Goal: Task Accomplishment & Management: Use online tool/utility

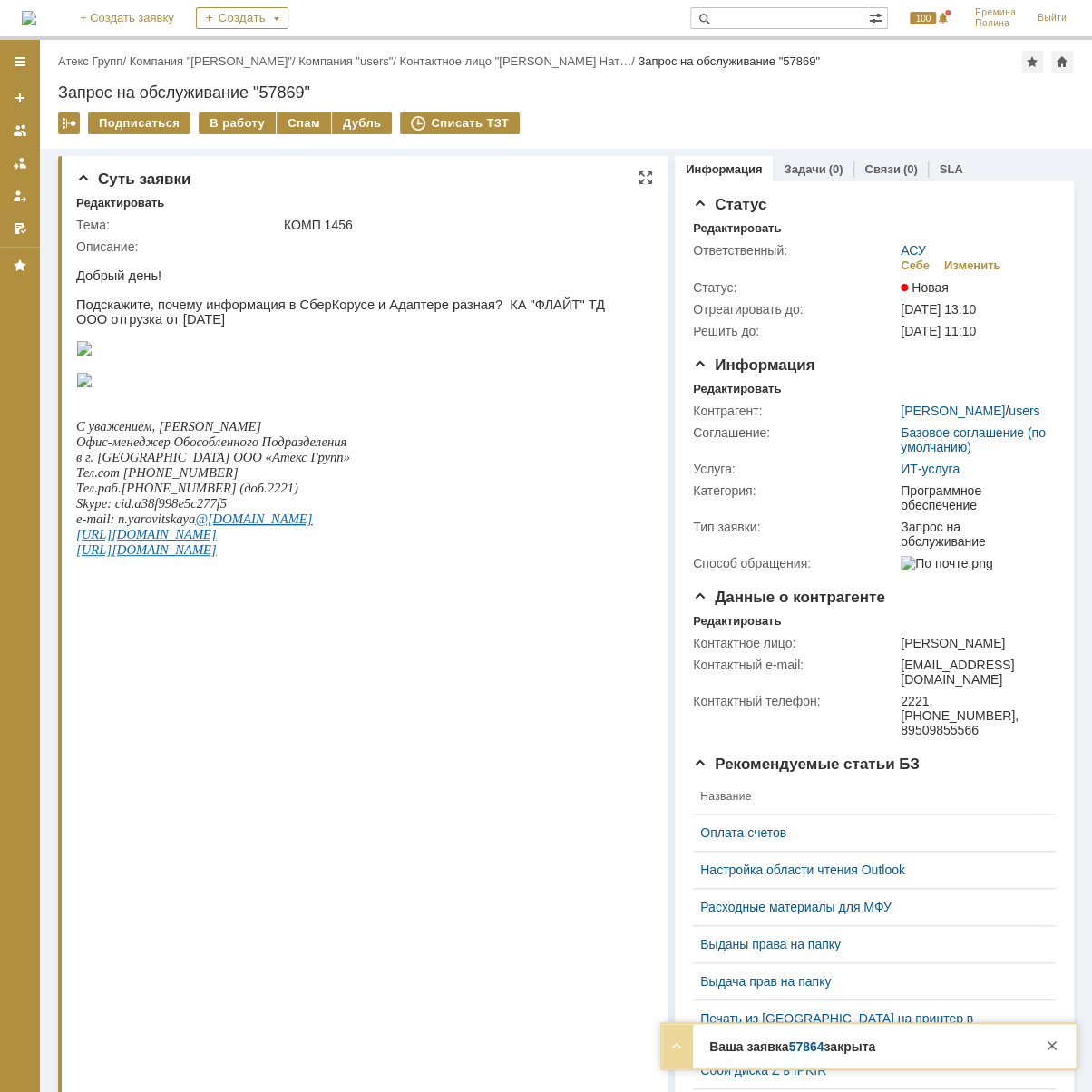
click at [92, 356] on img at bounding box center [83, 347] width 16 height 14
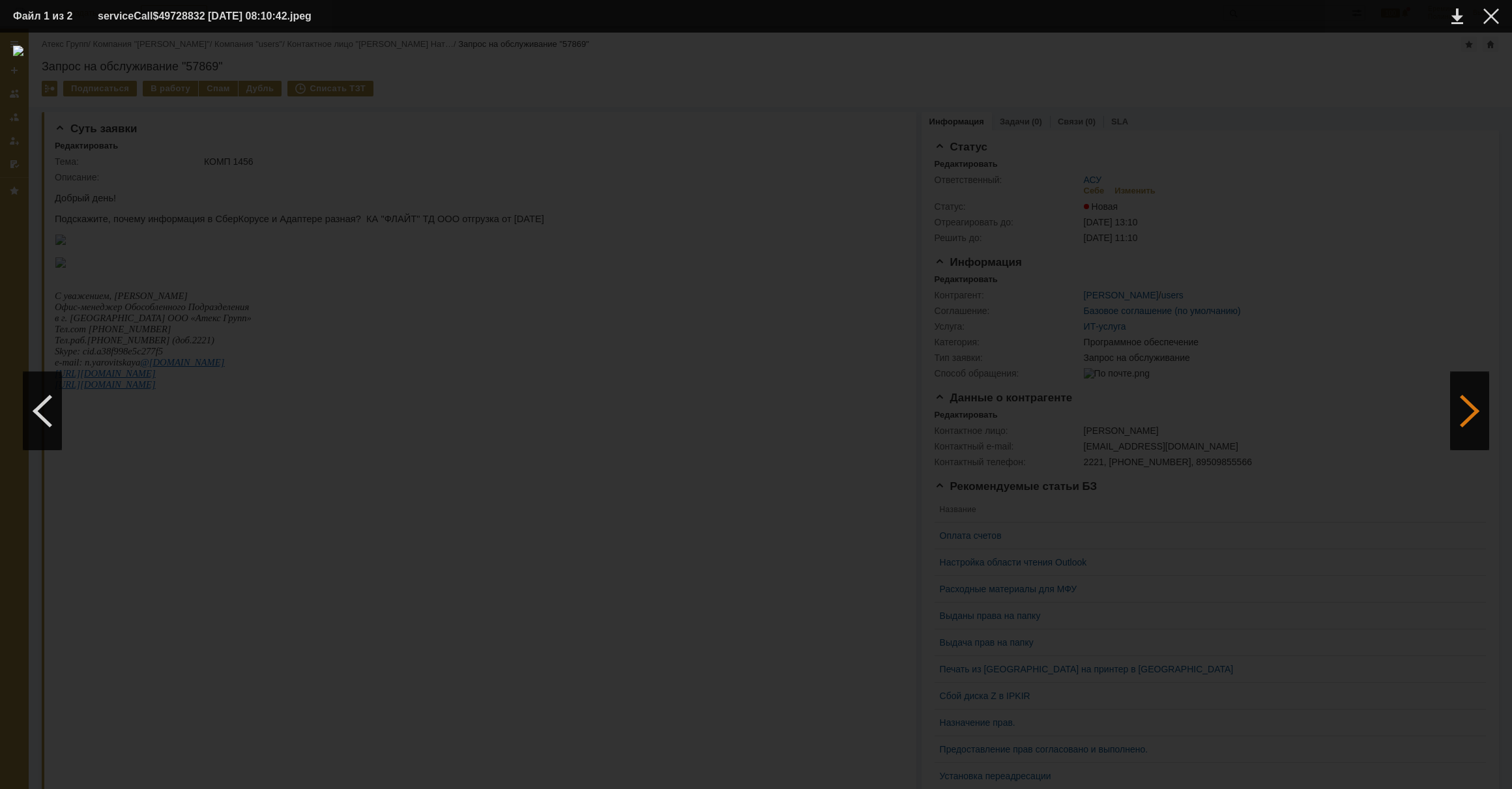
click at [784, 410] on div at bounding box center [1469, 411] width 39 height 78
click at [46, 424] on div at bounding box center [42, 411] width 39 height 78
click at [784, 406] on div at bounding box center [1469, 411] width 39 height 78
click at [37, 402] on div at bounding box center [42, 411] width 39 height 78
click at [784, 14] on div at bounding box center [1491, 16] width 16 height 16
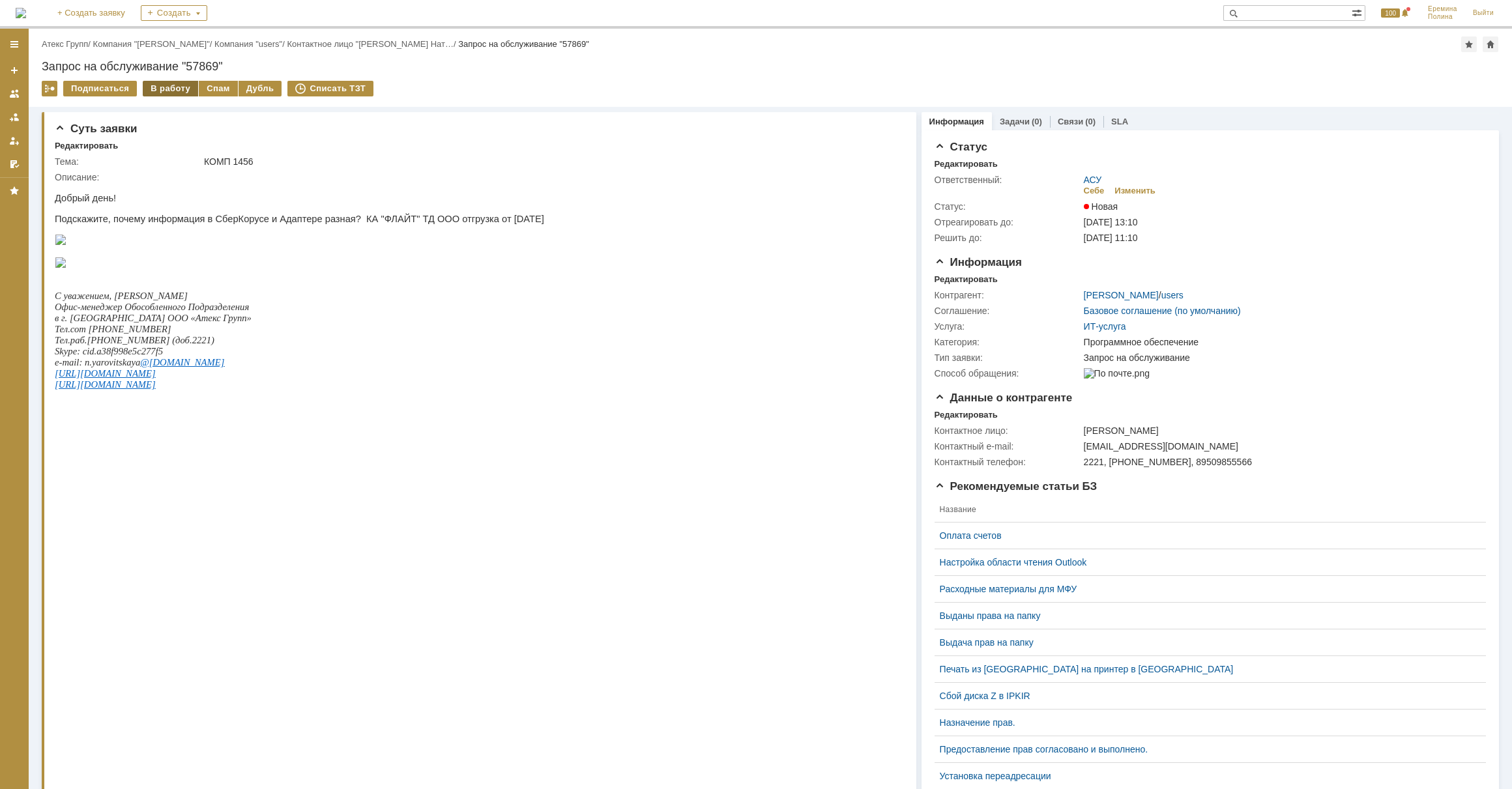
click at [174, 92] on div "В работу" at bounding box center [170, 89] width 55 height 16
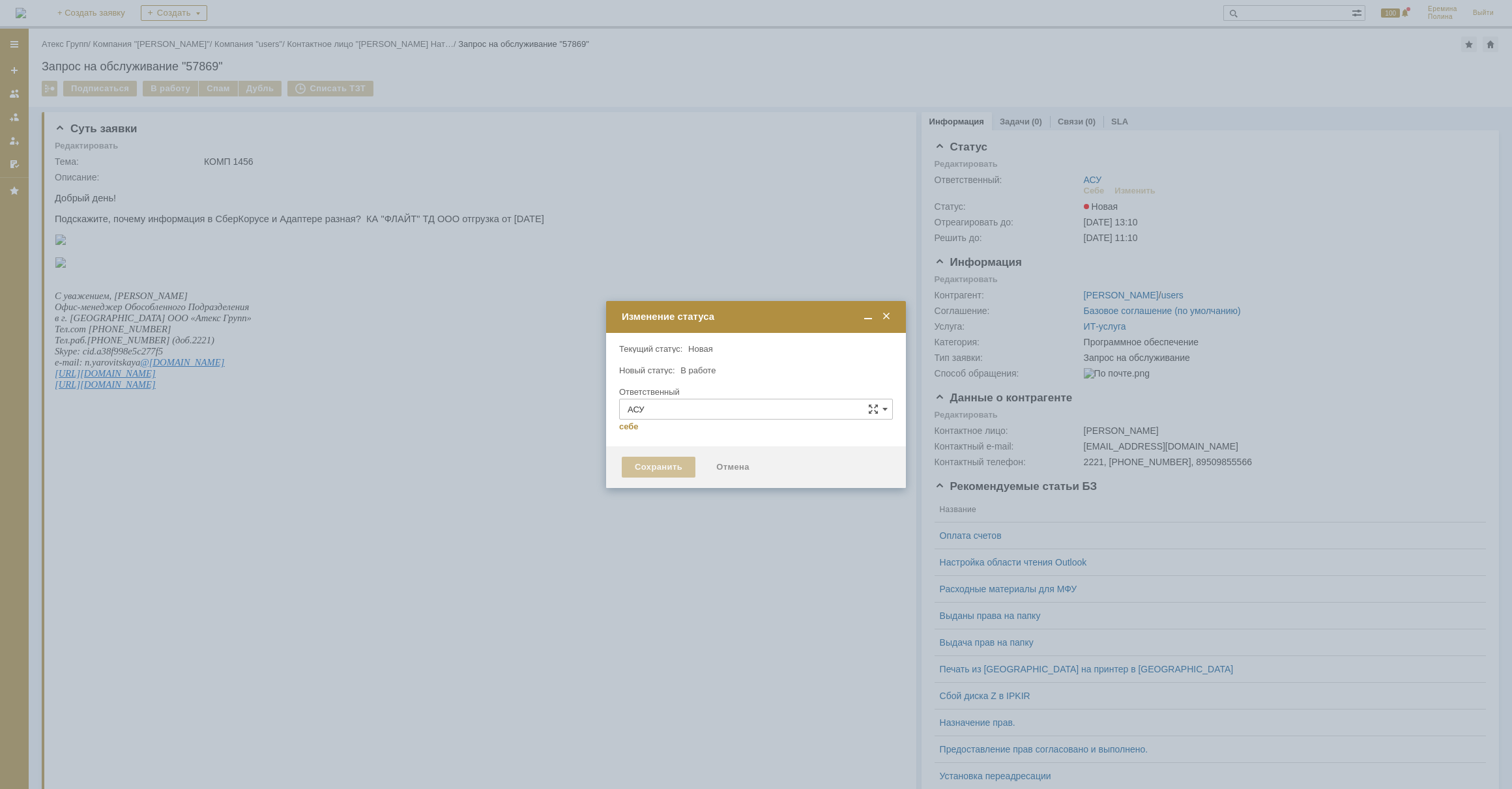
type input "Программное обеспечение"
type input "[PERSON_NAME]"
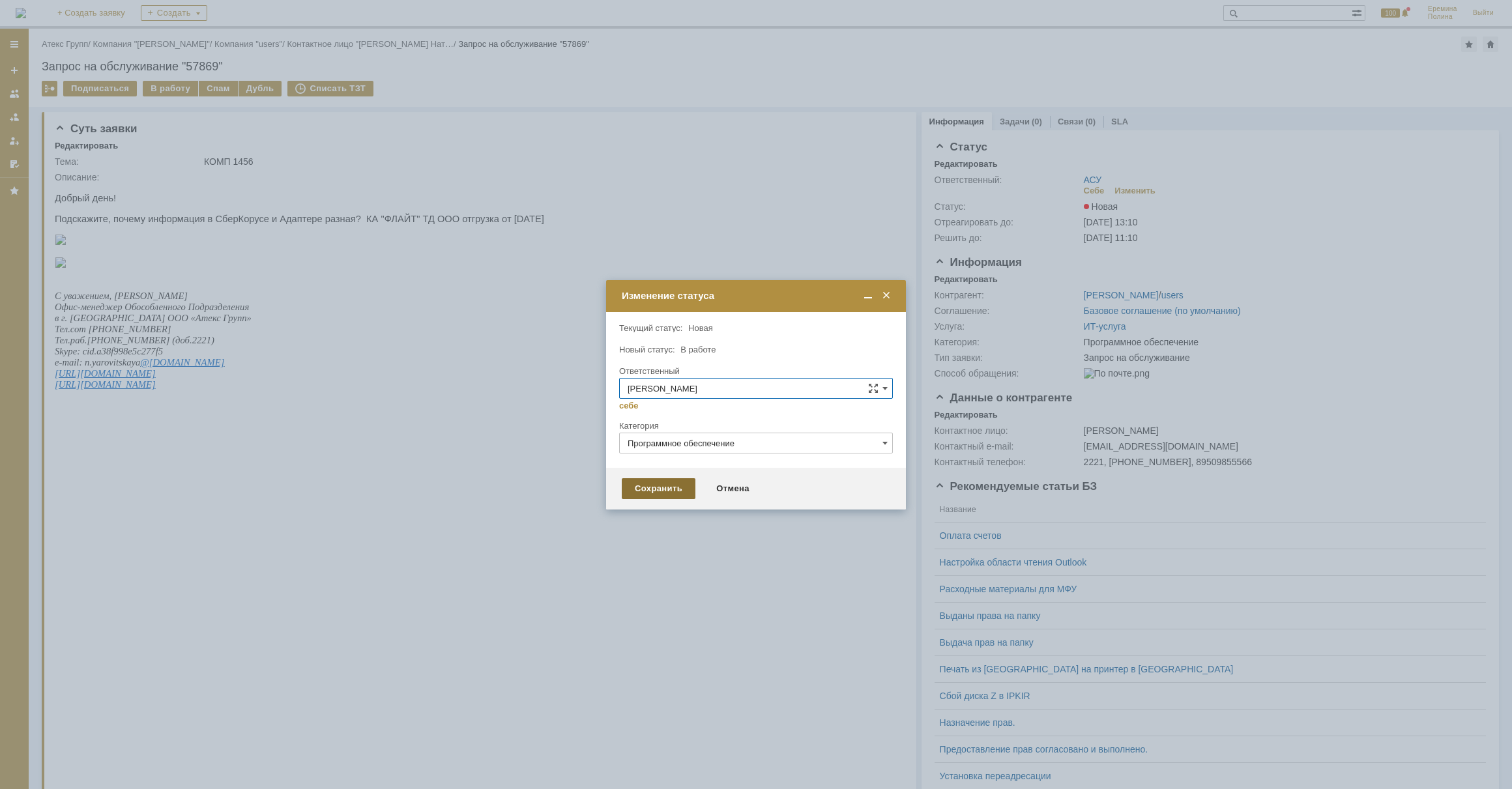
click at [667, 485] on div "Сохранить" at bounding box center [659, 489] width 74 height 21
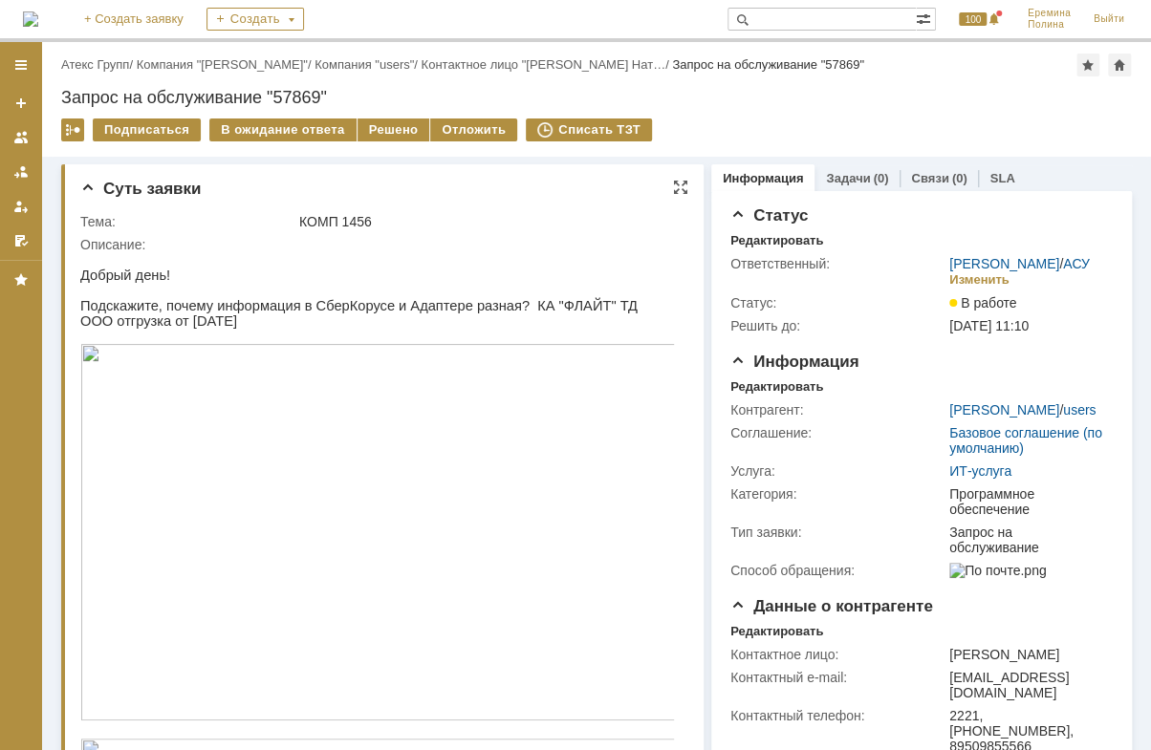
click at [487, 458] on img at bounding box center [377, 532] width 595 height 377
